Goal: Check status: Check status

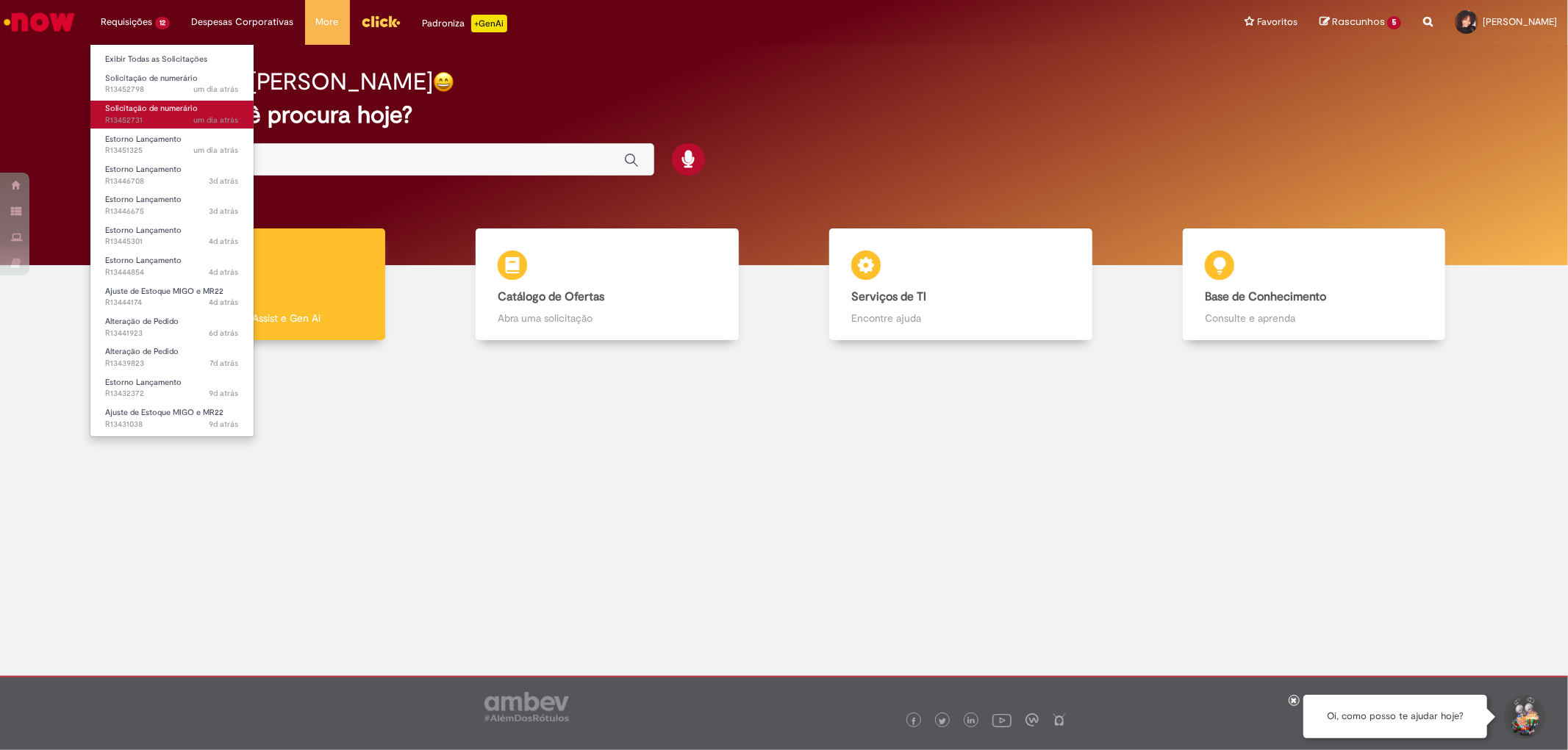
click at [162, 118] on span "um dia atrás um dia atrás R13452731" at bounding box center [172, 120] width 134 height 12
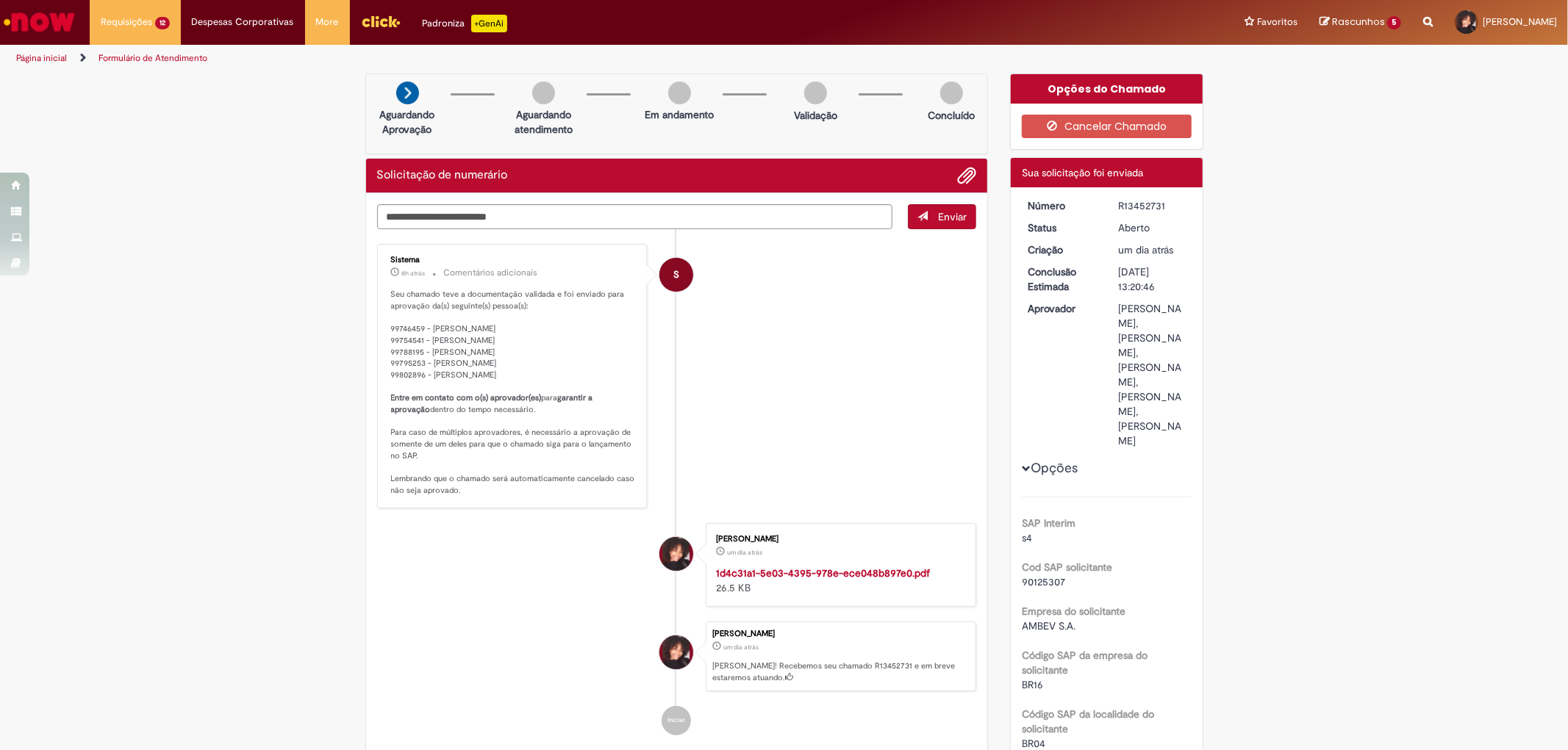
drag, startPoint x: 1175, startPoint y: 208, endPoint x: 1108, endPoint y: 217, distance: 67.6
click at [1167, 208] on div "R13452731" at bounding box center [1152, 205] width 68 height 14
click at [1107, 209] on dd "R13452731" at bounding box center [1152, 205] width 91 height 14
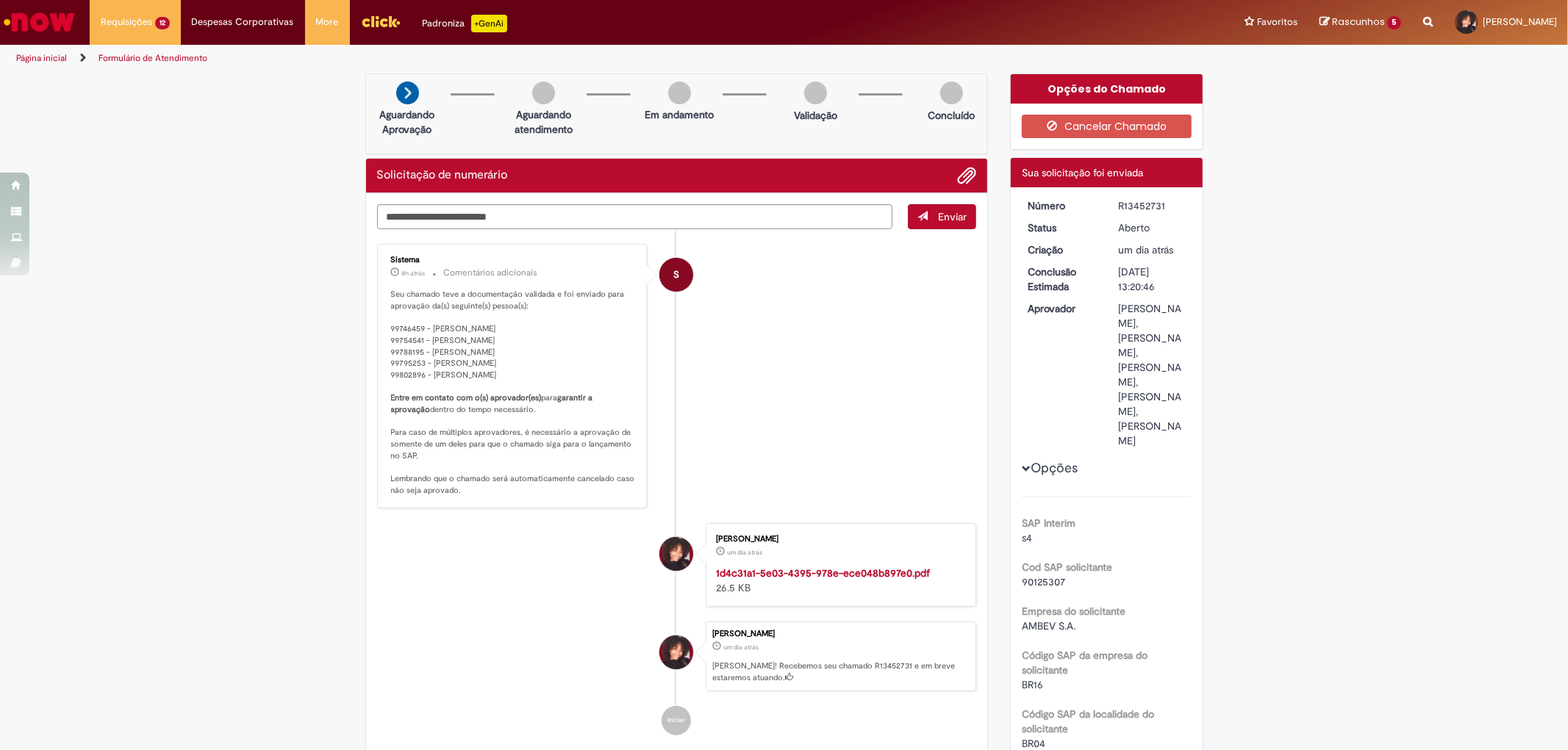
click at [1107, 203] on dd "R13452731" at bounding box center [1152, 205] width 91 height 14
drag, startPoint x: 1159, startPoint y: 201, endPoint x: 1125, endPoint y: 204, distance: 34.1
click at [1125, 204] on div "R13452731" at bounding box center [1152, 205] width 68 height 14
click at [1107, 204] on dd "R13452731" at bounding box center [1152, 205] width 91 height 14
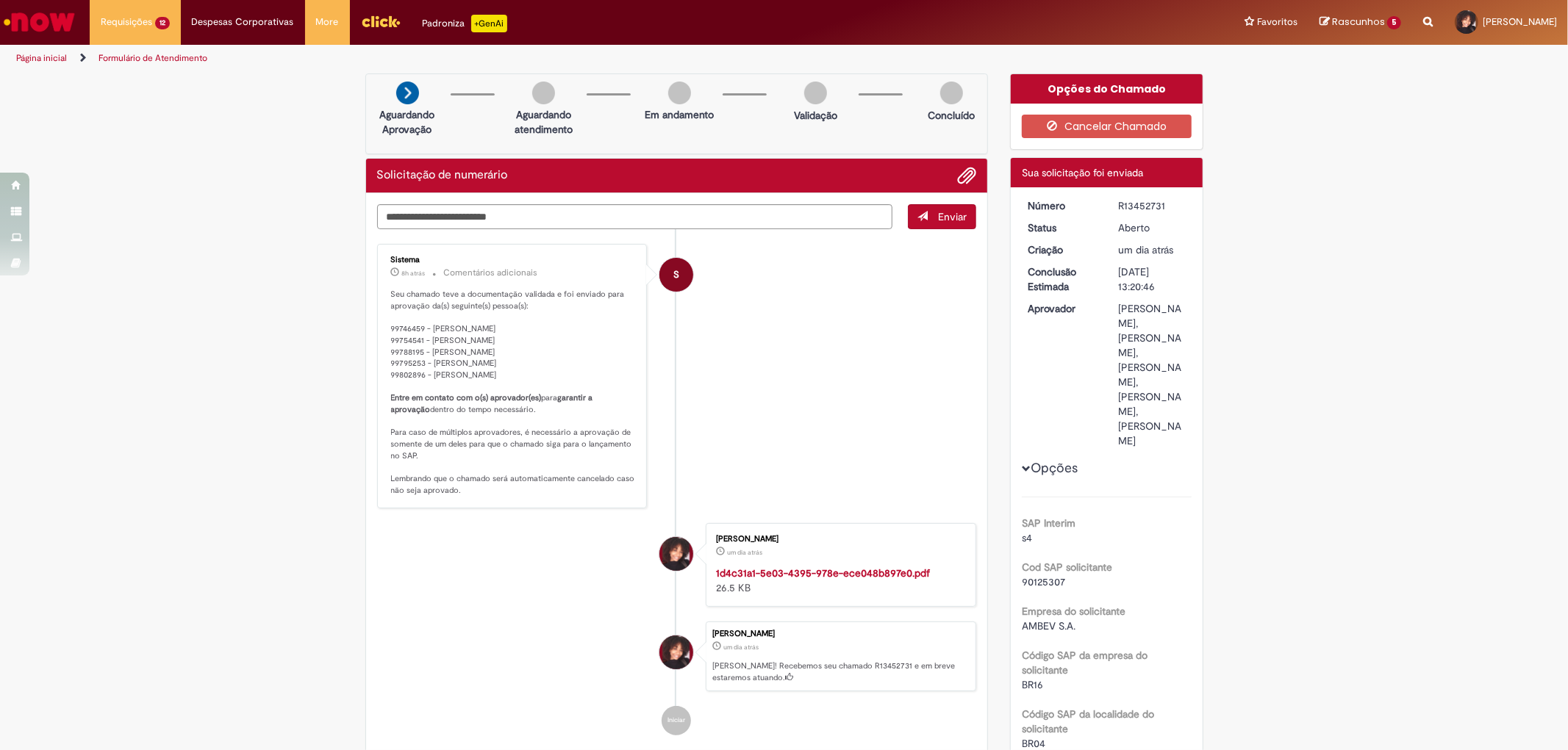
drag, startPoint x: 1167, startPoint y: 204, endPoint x: 1107, endPoint y: 206, distance: 60.0
click at [1107, 206] on dd "R13452731" at bounding box center [1152, 205] width 91 height 14
copy div "R13452731"
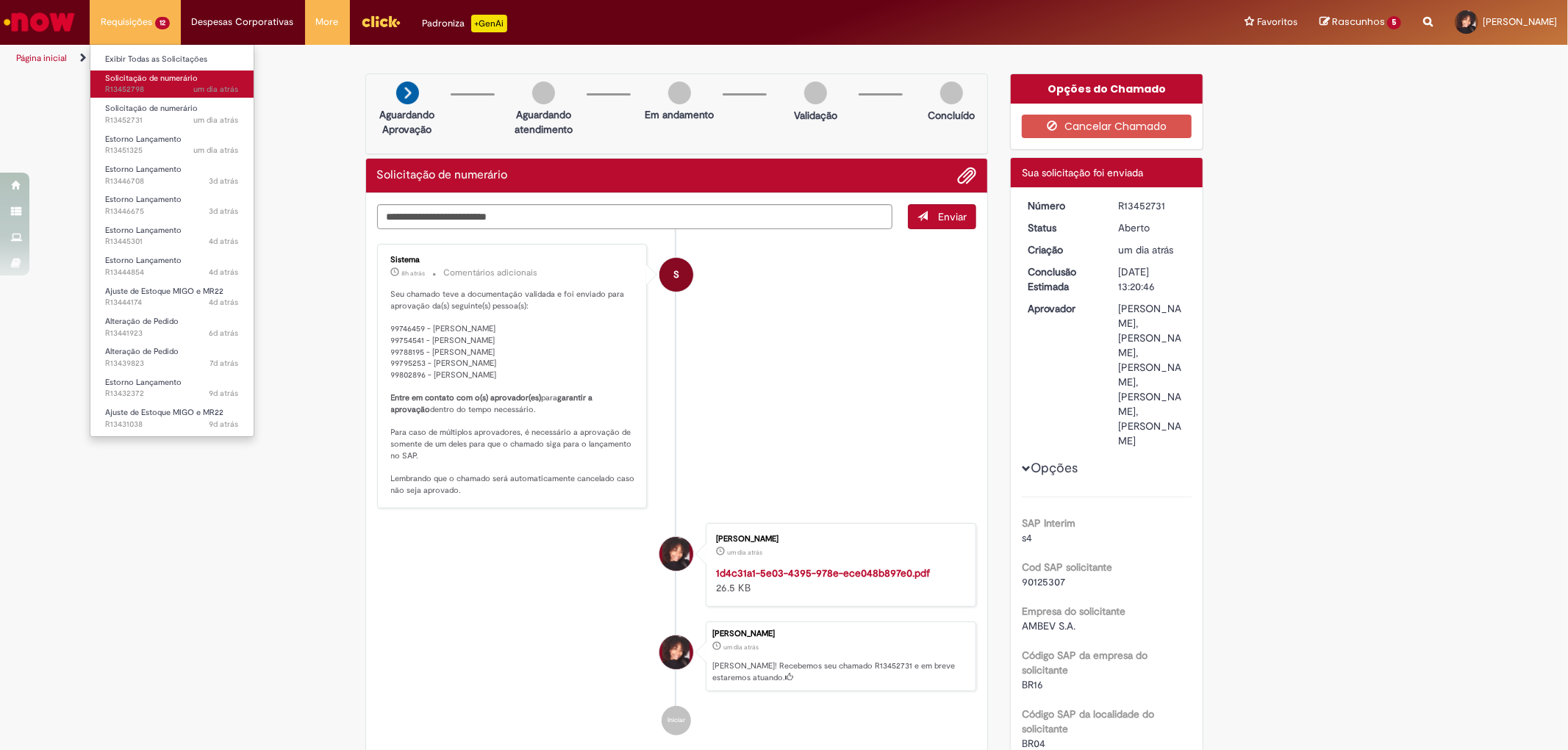
click at [159, 83] on link "Solicitação de numerário um dia atrás um dia atrás R13452798" at bounding box center [172, 84] width 163 height 27
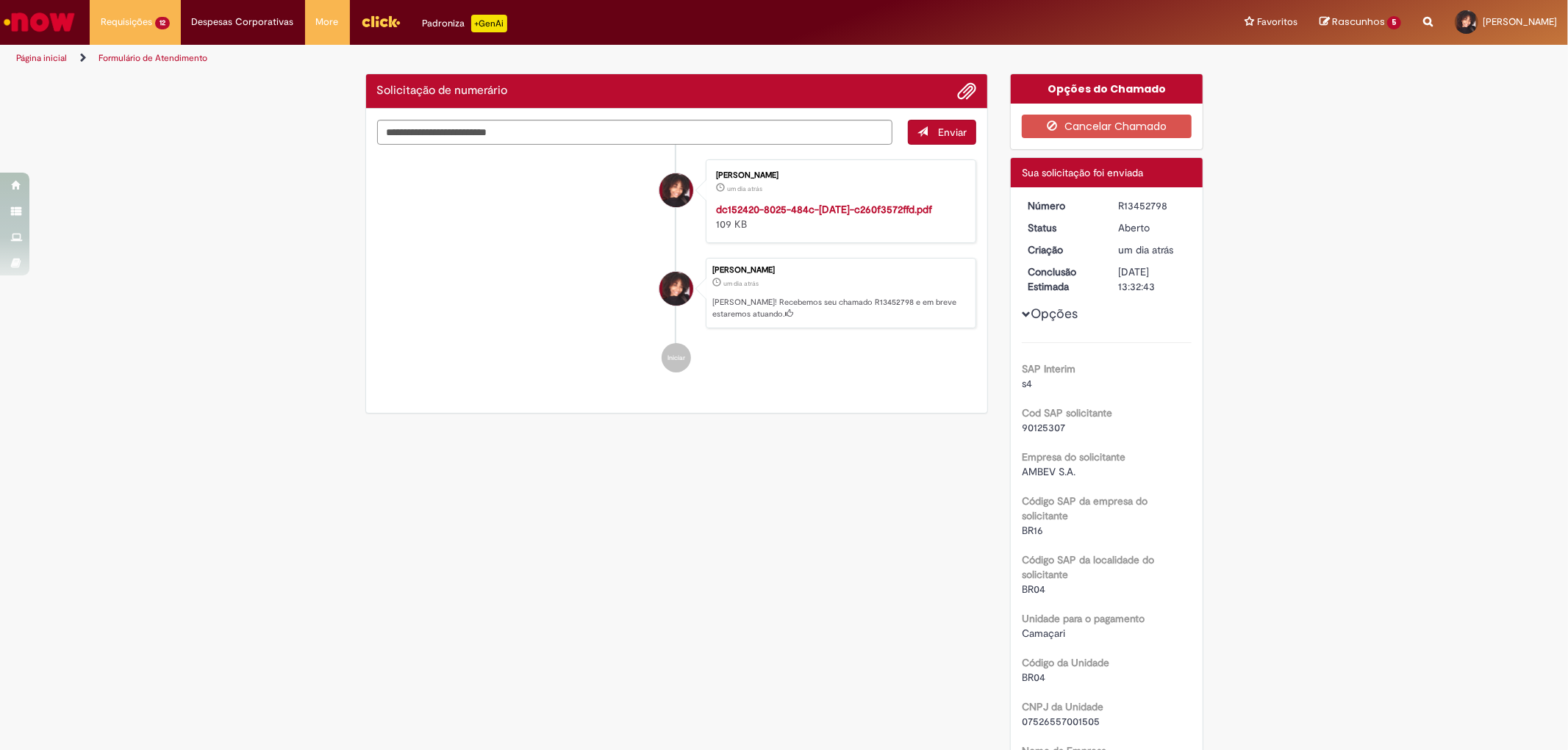
drag, startPoint x: 1103, startPoint y: 207, endPoint x: 1094, endPoint y: 205, distance: 9.2
click at [1094, 198] on dl "Número R13452798 Status [GEOGRAPHIC_DATA] Criação um dia atrás um dia atrás Con…" at bounding box center [1107, 198] width 181 height 0
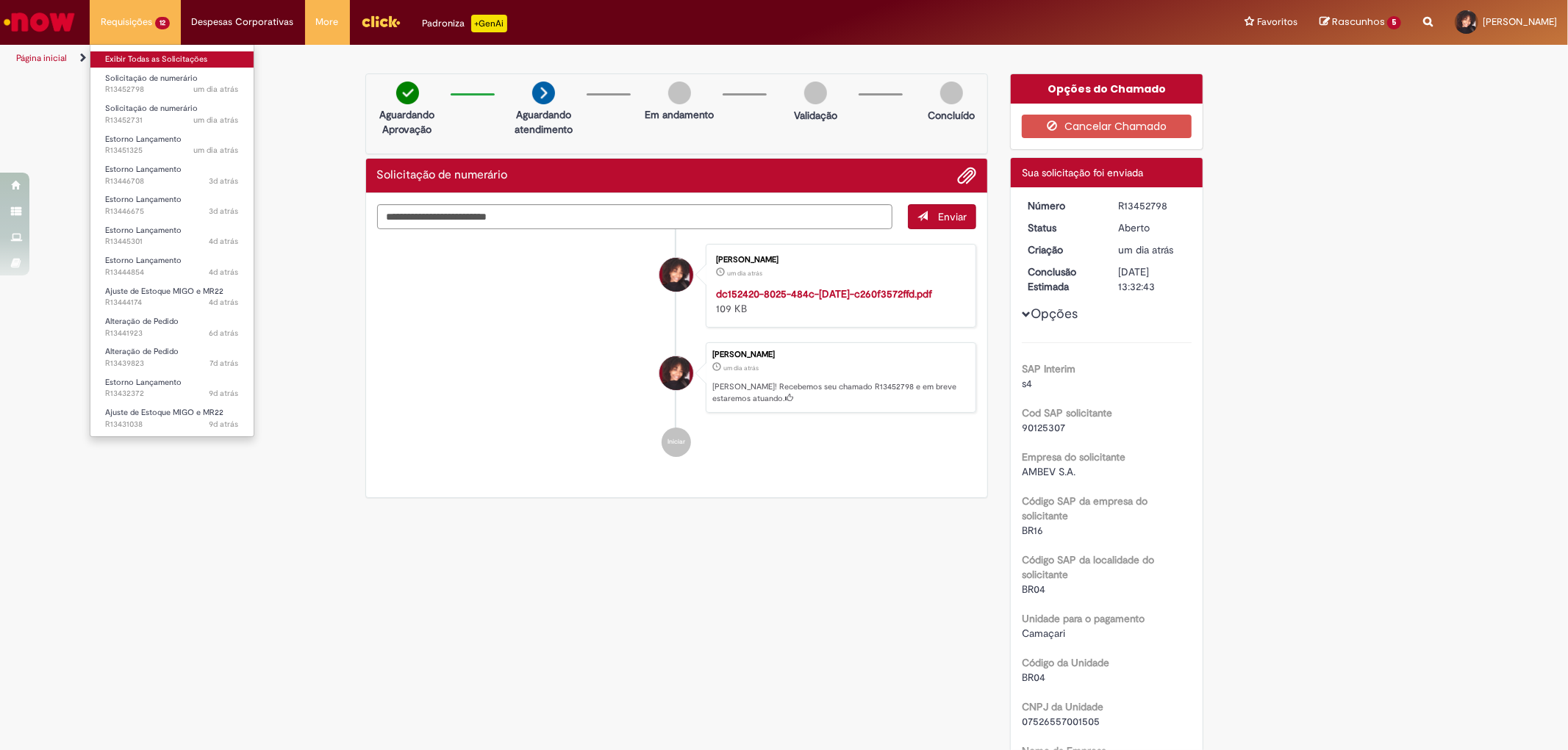
click at [163, 55] on link "Exibir Todas as Solicitações" at bounding box center [172, 59] width 163 height 16
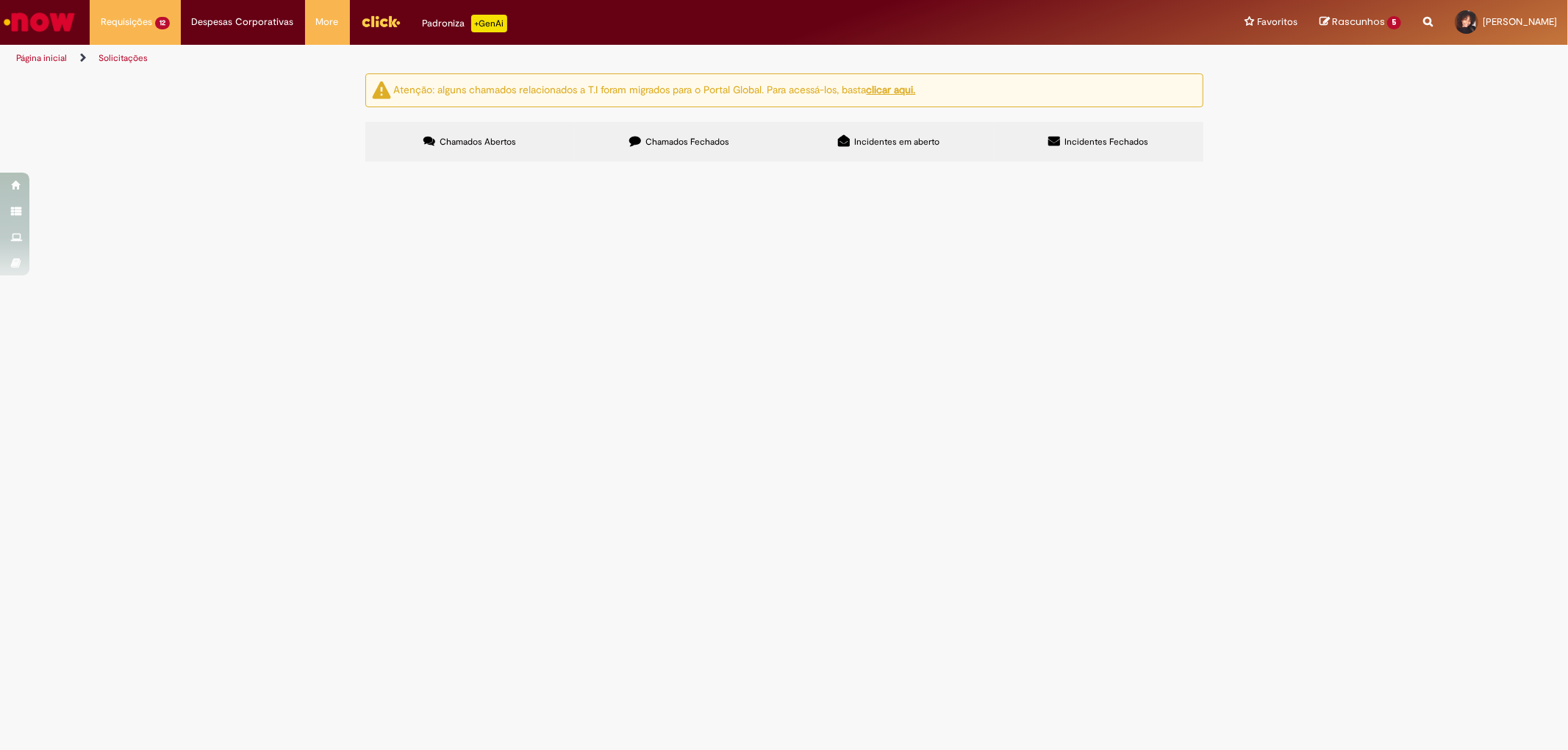
click at [680, 140] on span "Chamados Fechados" at bounding box center [687, 141] width 83 height 12
click at [0, 0] on td "Acordo judicial Cetrel" at bounding box center [0, 0] width 0 height 0
click at [0, 0] on span "Acordo judicial Cetrel" at bounding box center [0, 0] width 0 height 0
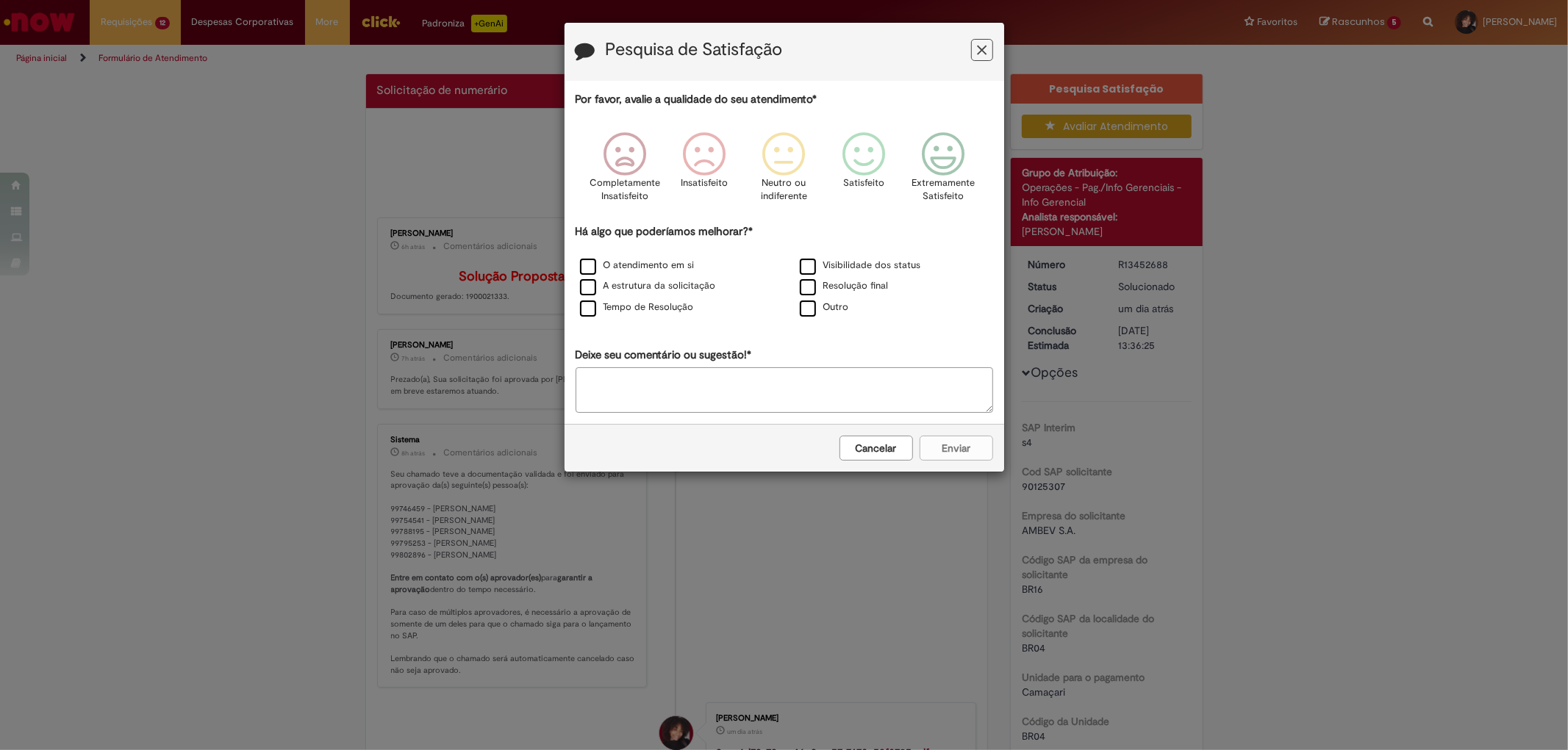
click at [974, 54] on button "Feedback" at bounding box center [981, 50] width 22 height 22
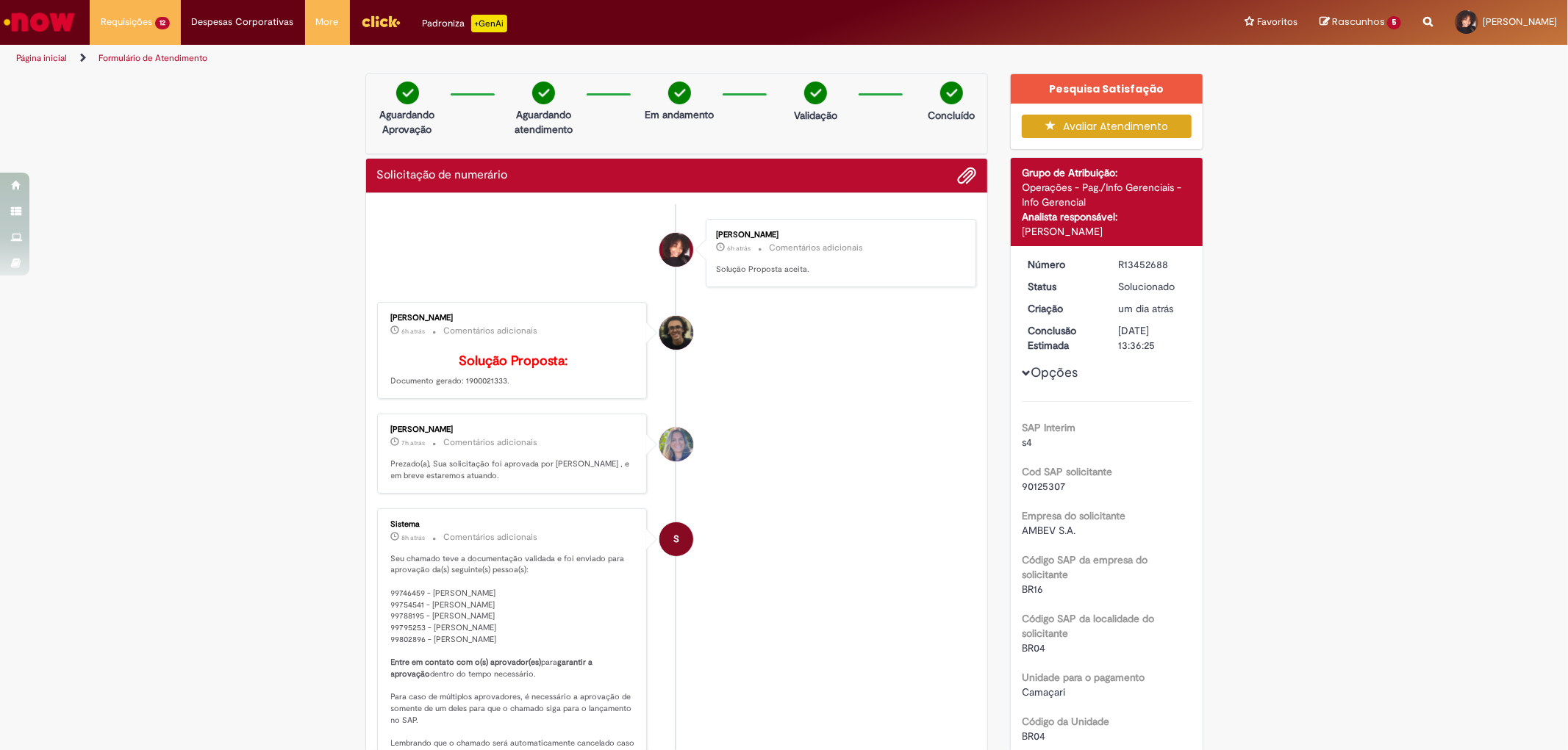
drag, startPoint x: 457, startPoint y: 401, endPoint x: 514, endPoint y: 401, distance: 57.0
click at [514, 388] on p "Solução Proposta: Documento gerado: 1900021333." at bounding box center [513, 371] width 245 height 34
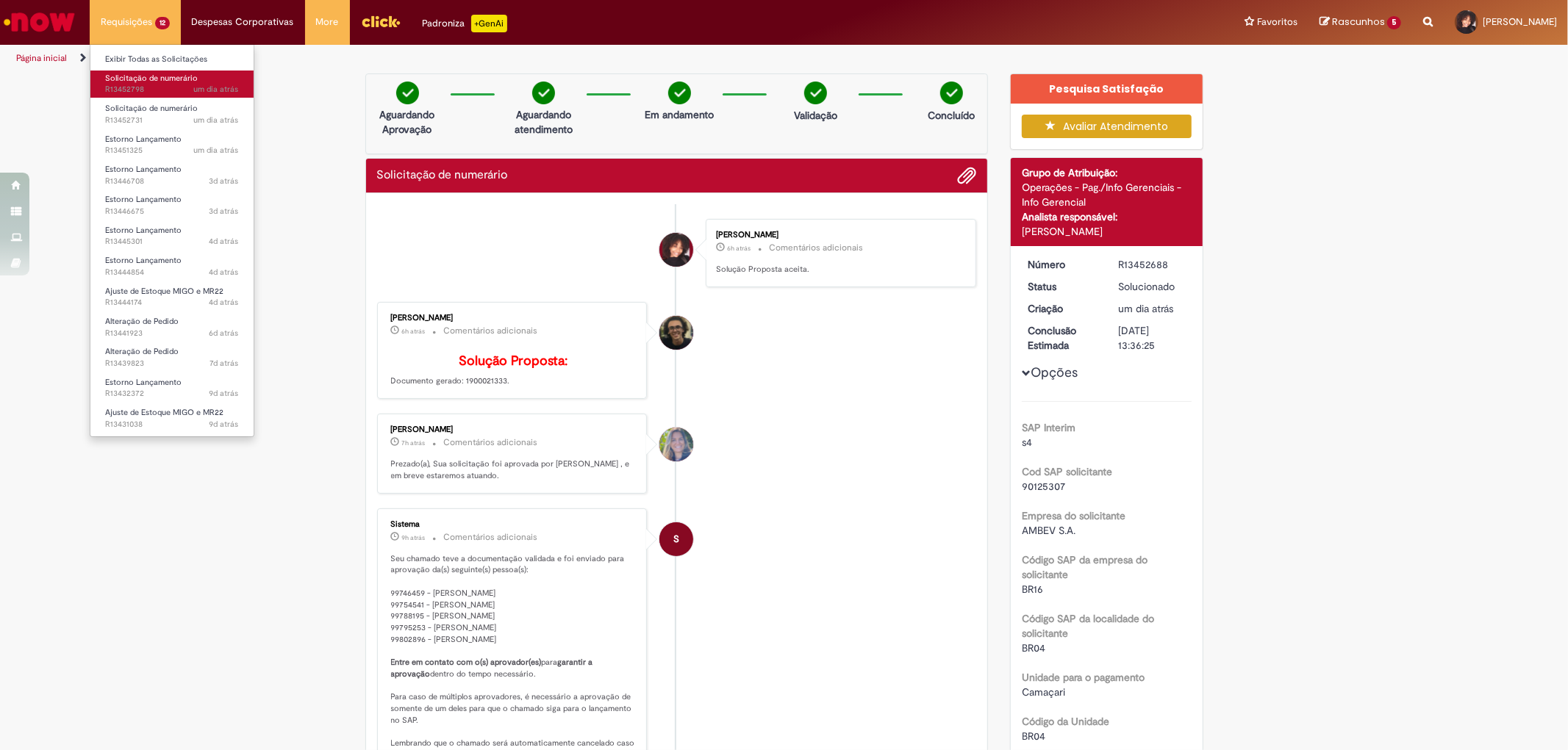
click at [148, 87] on span "um dia atrás um dia atrás R13452798" at bounding box center [172, 89] width 134 height 12
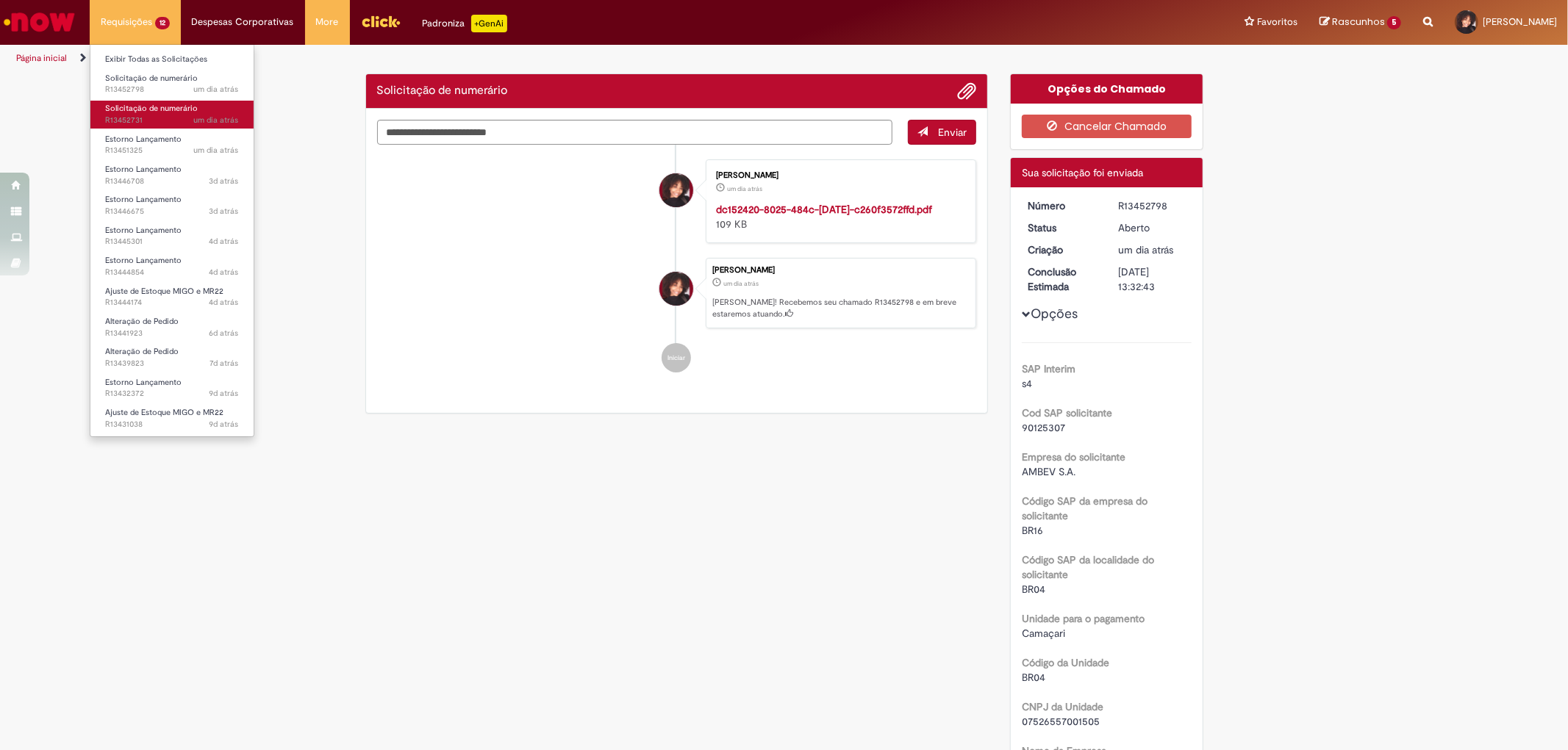
click at [168, 110] on span "Solicitação de numerário" at bounding box center [151, 108] width 92 height 11
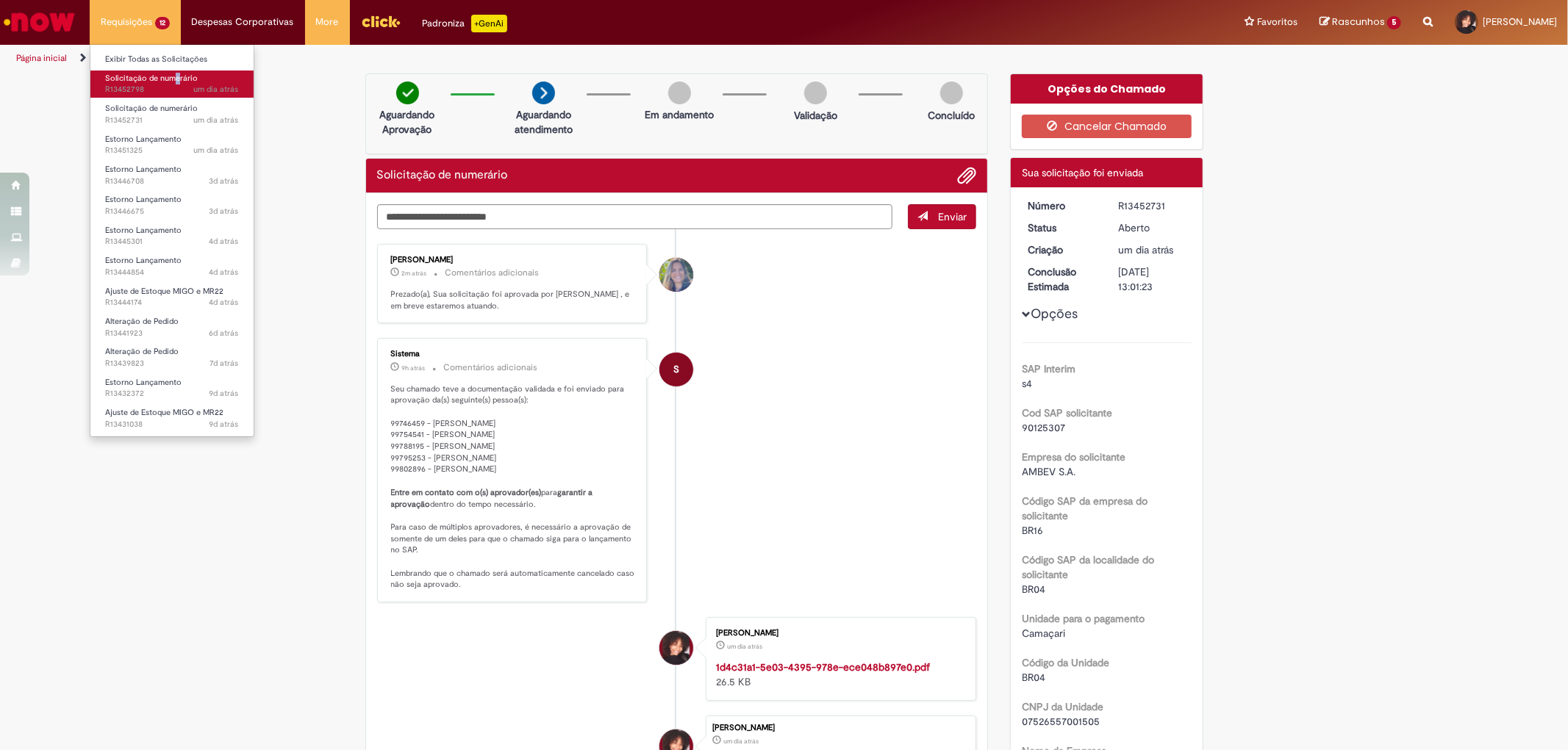
drag, startPoint x: 177, startPoint y: 67, endPoint x: 175, endPoint y: 79, distance: 12.2
click at [175, 79] on li "Solicitação de numerário um dia atrás um dia atrás R13452798" at bounding box center [172, 83] width 163 height 30
click at [175, 79] on span "Solicitação de numerário" at bounding box center [151, 79] width 92 height 11
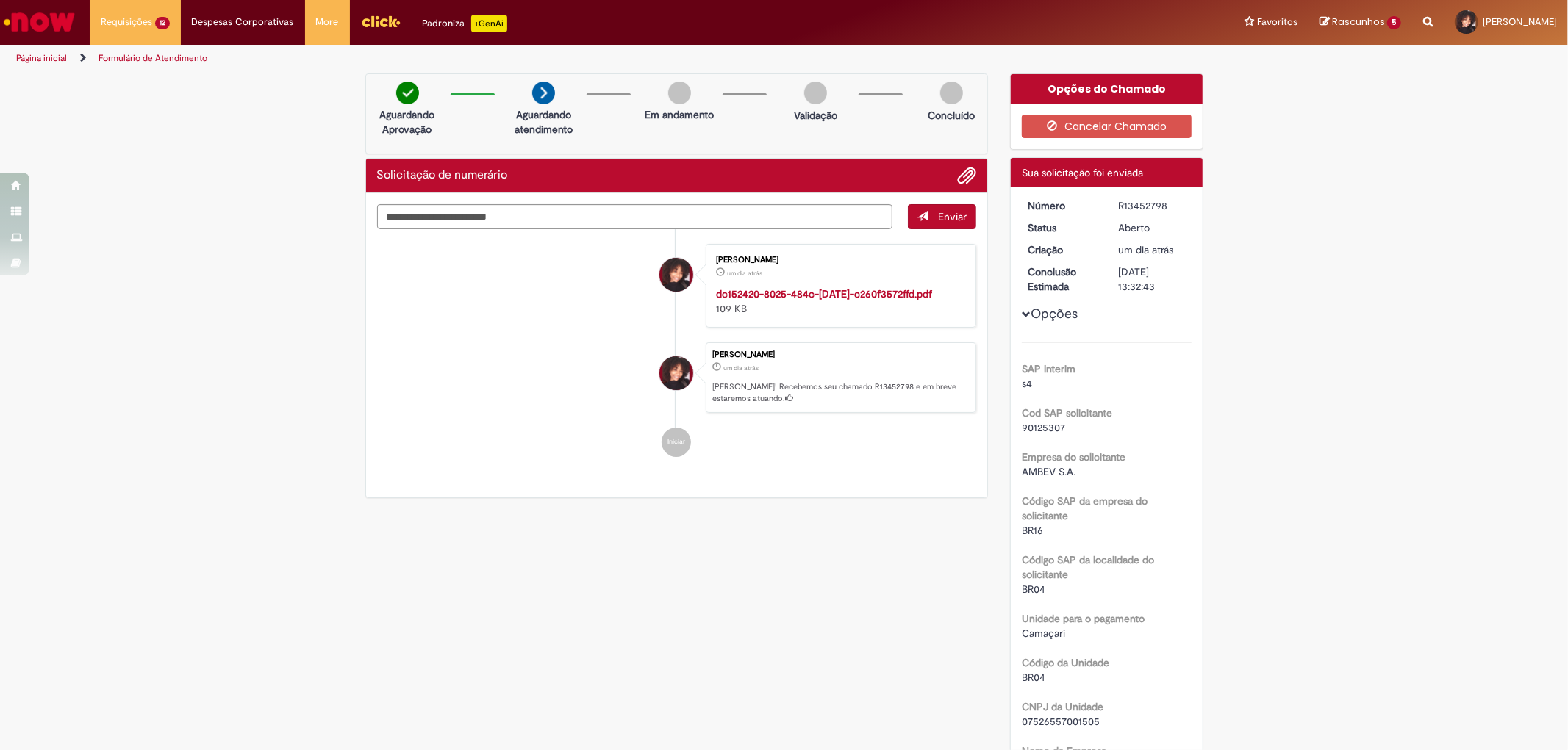
drag, startPoint x: 1162, startPoint y: 204, endPoint x: 1107, endPoint y: 209, distance: 55.2
click at [1107, 209] on dd "R13452798" at bounding box center [1152, 205] width 91 height 14
copy div "R13452798"
